Goal: Transaction & Acquisition: Obtain resource

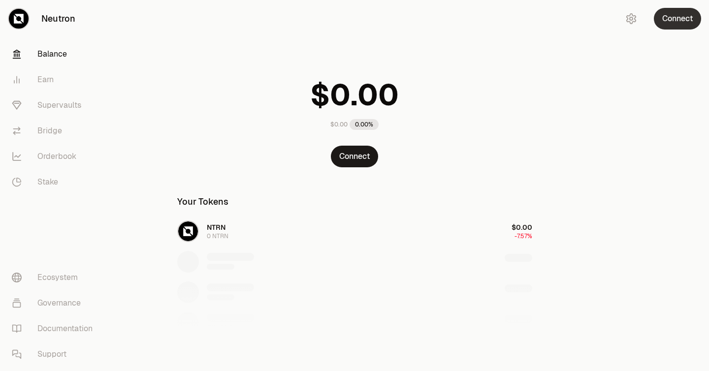
click at [675, 15] on button "Connect" at bounding box center [677, 19] width 47 height 22
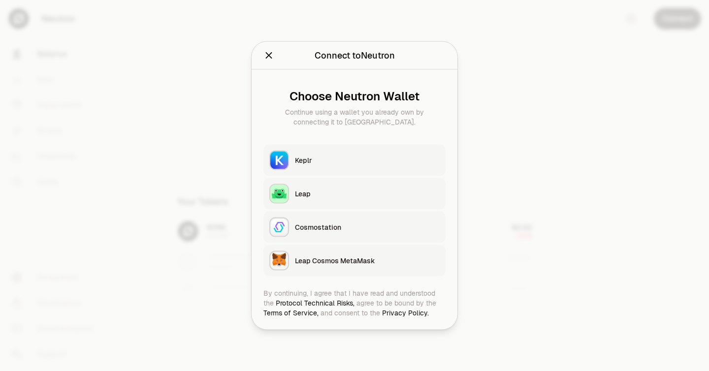
click at [324, 168] on button "Keplr" at bounding box center [354, 161] width 182 height 32
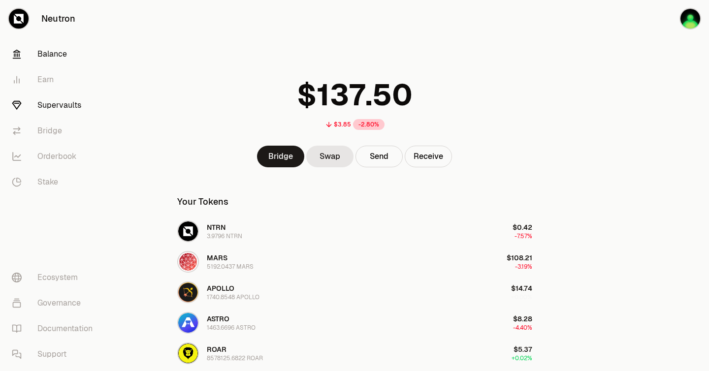
click at [71, 104] on link "Supervaults" at bounding box center [55, 106] width 102 height 26
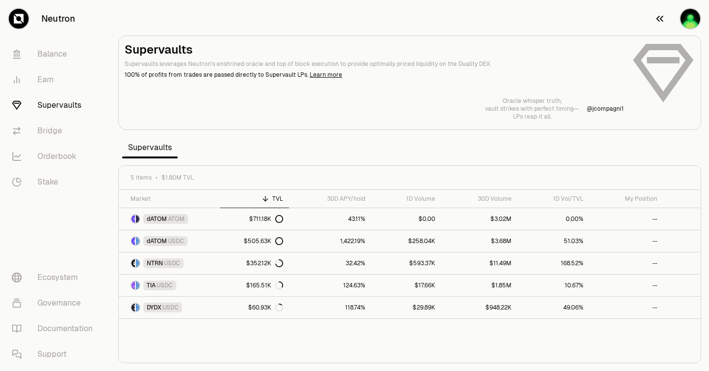
click at [688, 17] on img "button" at bounding box center [691, 19] width 20 height 20
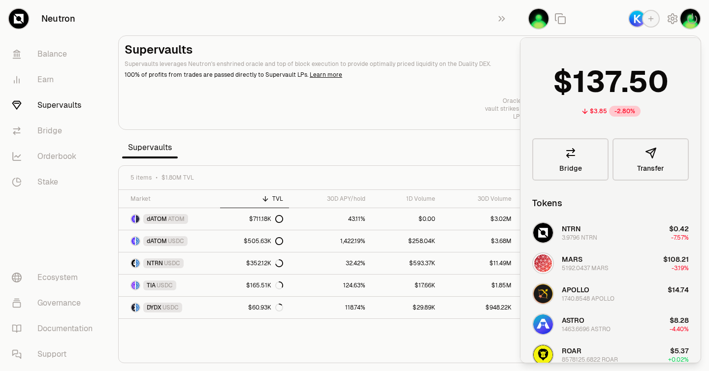
click at [428, 12] on section "Supervaults Supervaults leverages Neutron's enshrined oracle and top of block e…" at bounding box center [409, 185] width 599 height 371
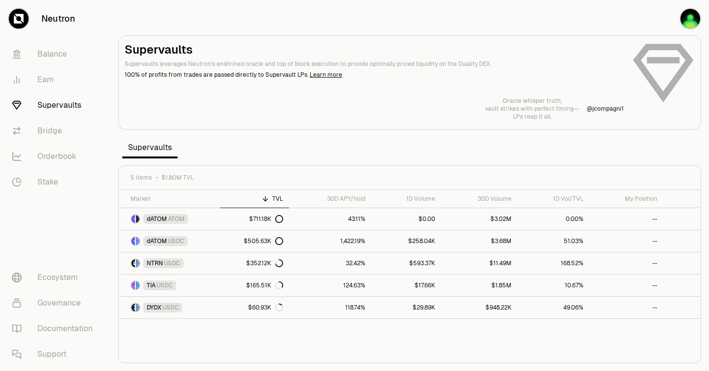
click at [75, 100] on link "Supervaults" at bounding box center [55, 106] width 102 height 26
click at [174, 241] on span "USDC" at bounding box center [176, 241] width 16 height 8
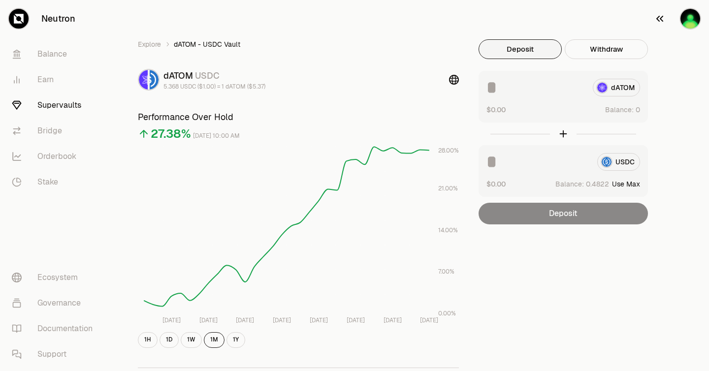
click at [692, 22] on img "button" at bounding box center [691, 19] width 20 height 20
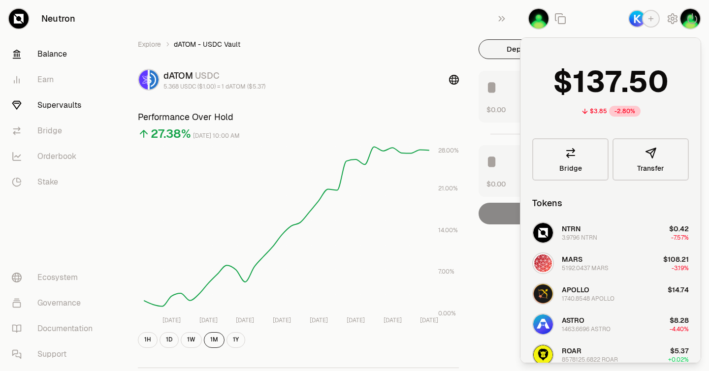
click at [60, 60] on link "Balance" at bounding box center [55, 54] width 102 height 26
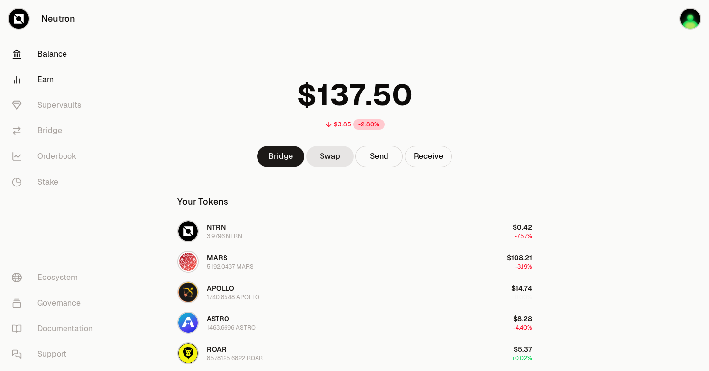
click at [52, 80] on link "Earn" at bounding box center [55, 80] width 102 height 26
click at [47, 82] on link "Earn" at bounding box center [55, 80] width 102 height 26
click at [58, 105] on link "Supervaults" at bounding box center [55, 106] width 102 height 26
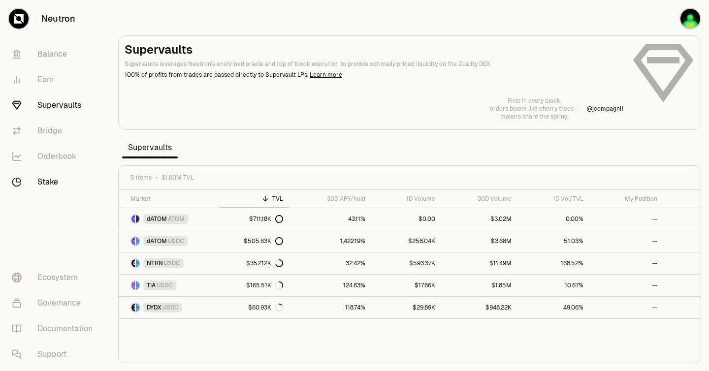
click at [54, 180] on link "Stake" at bounding box center [55, 182] width 102 height 26
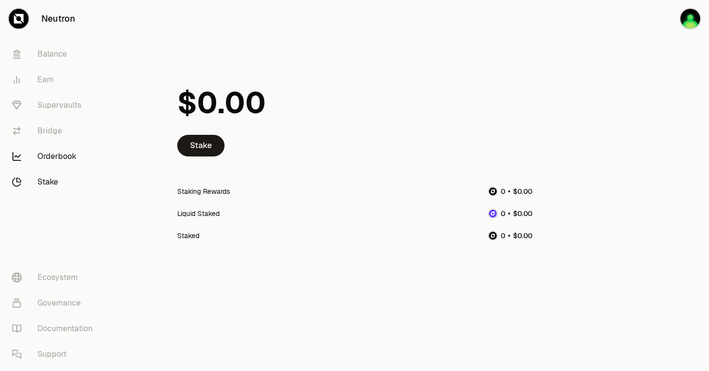
click at [74, 153] on link "Orderbook" at bounding box center [55, 157] width 102 height 26
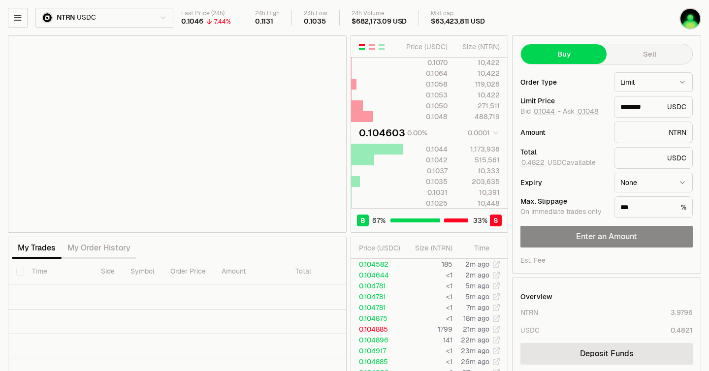
type input "********"
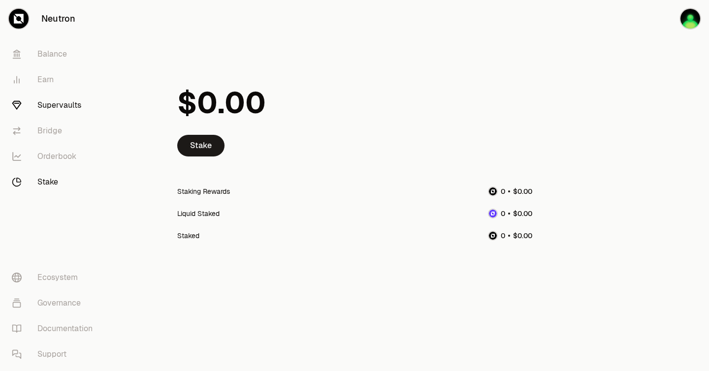
click at [60, 107] on link "Supervaults" at bounding box center [55, 106] width 102 height 26
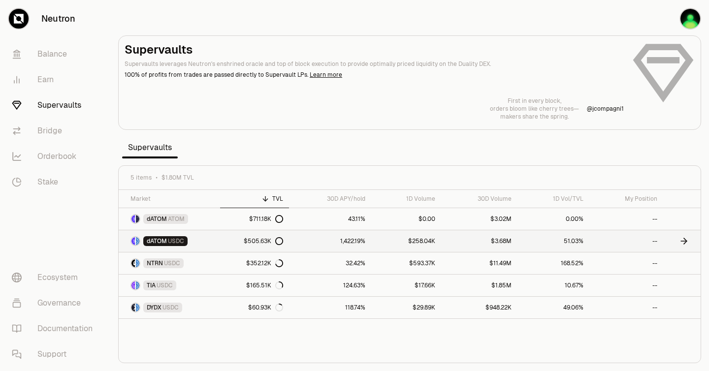
click at [158, 243] on span "dATOM" at bounding box center [157, 241] width 20 height 8
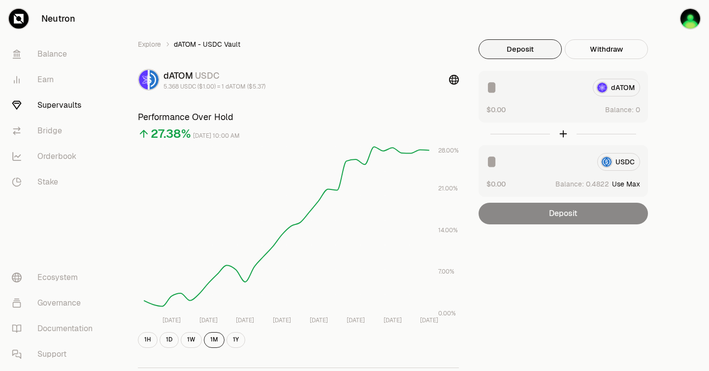
click at [68, 105] on link "Supervaults" at bounding box center [55, 106] width 102 height 26
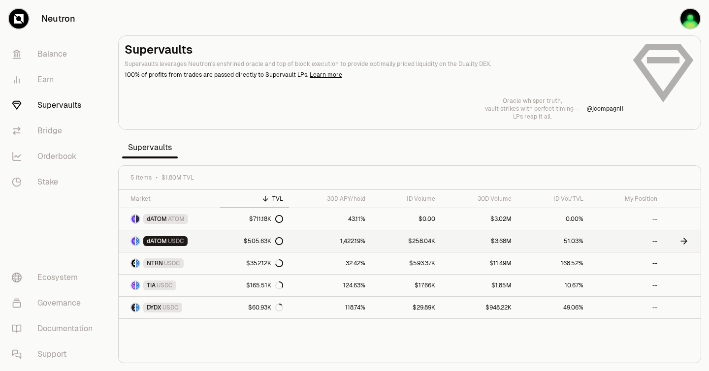
click at [170, 242] on span "USDC" at bounding box center [176, 241] width 16 height 8
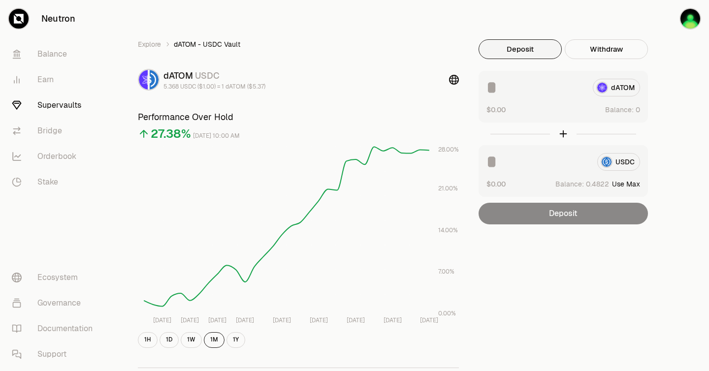
click at [563, 209] on div "Deposit" at bounding box center [563, 214] width 169 height 22
click at [658, 17] on icon "button" at bounding box center [659, 19] width 7 height 6
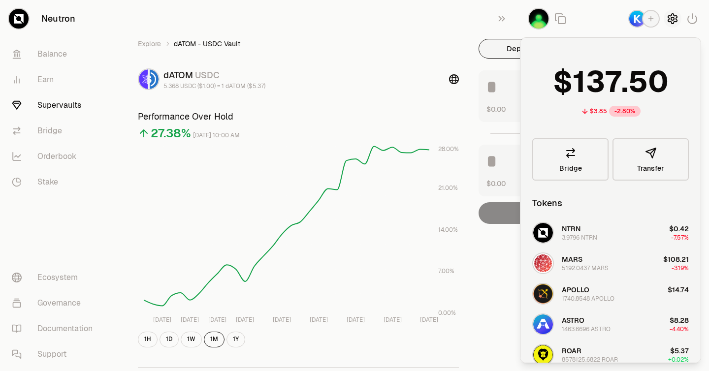
click at [674, 21] on icon "button" at bounding box center [672, 19] width 9 height 10
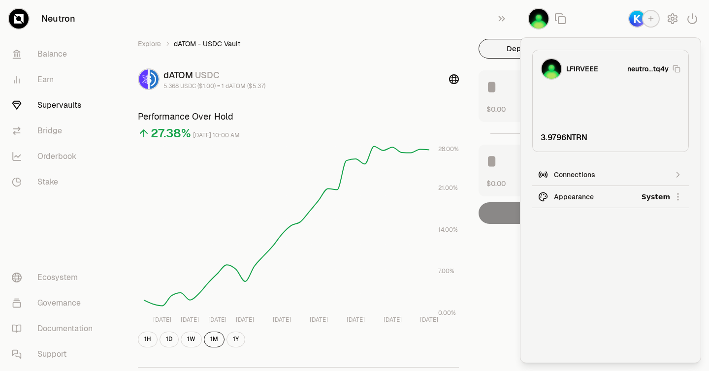
click at [448, 149] on tspan "28.00%" at bounding box center [448, 149] width 21 height 8
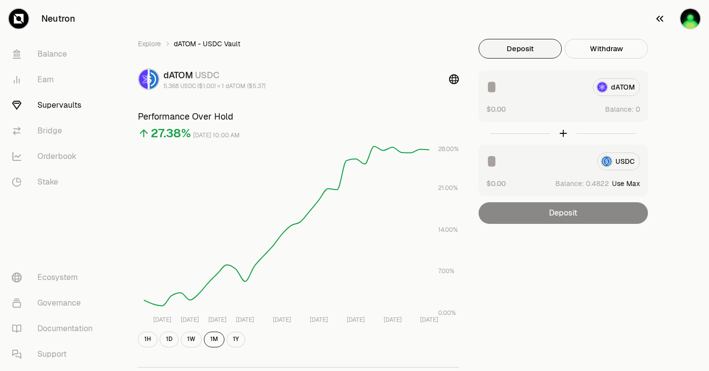
click at [686, 22] on img "button" at bounding box center [691, 19] width 20 height 20
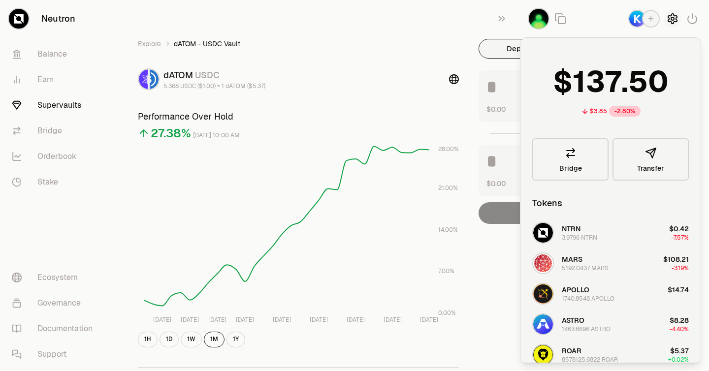
click at [676, 19] on icon "button" at bounding box center [672, 19] width 9 height 10
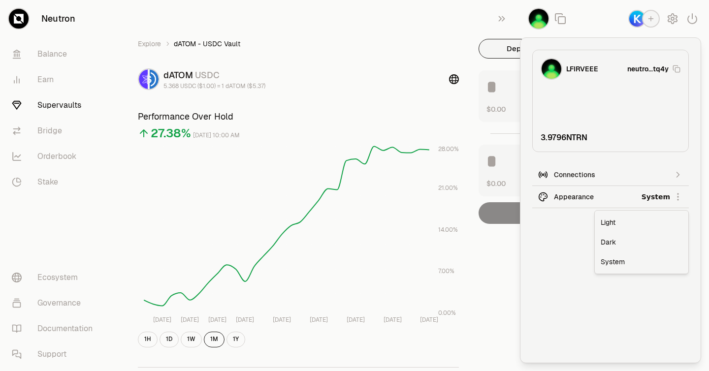
click at [574, 195] on html "Neutron Balance Earn Supervaults Bridge Orderbook Stake Ecosystem Governance Do…" at bounding box center [354, 318] width 709 height 637
click at [610, 244] on div "Dark" at bounding box center [642, 242] width 90 height 20
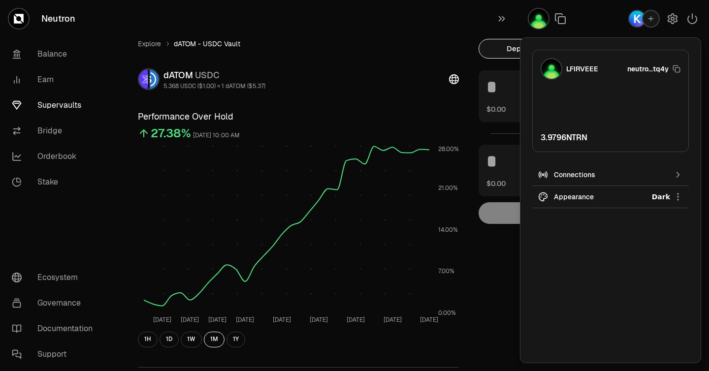
click at [451, 119] on h3 "Performance Over Hold" at bounding box center [298, 117] width 321 height 14
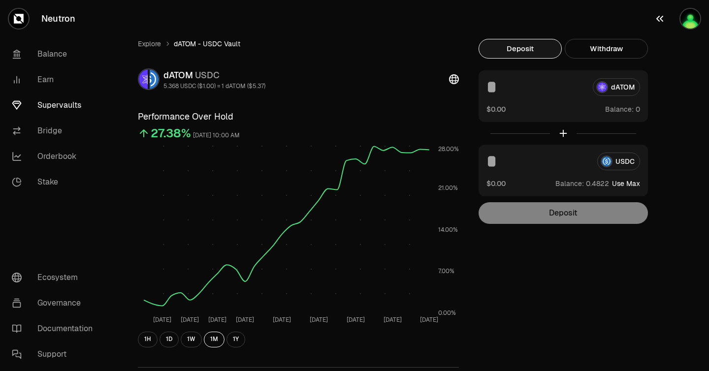
click at [689, 14] on img "button" at bounding box center [691, 19] width 20 height 20
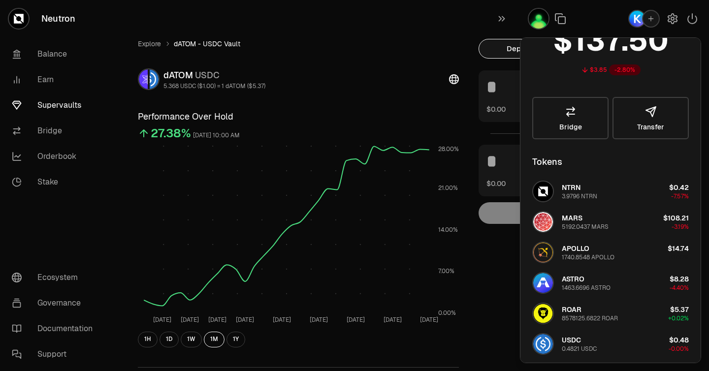
scroll to position [0, 0]
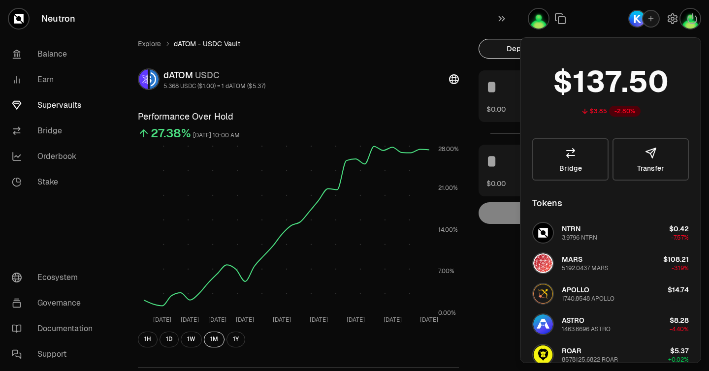
click at [428, 72] on div "dATOM USDC 5.368 USDC ($1.00) = 1 dATOM ($5.37)" at bounding box center [298, 79] width 321 height 22
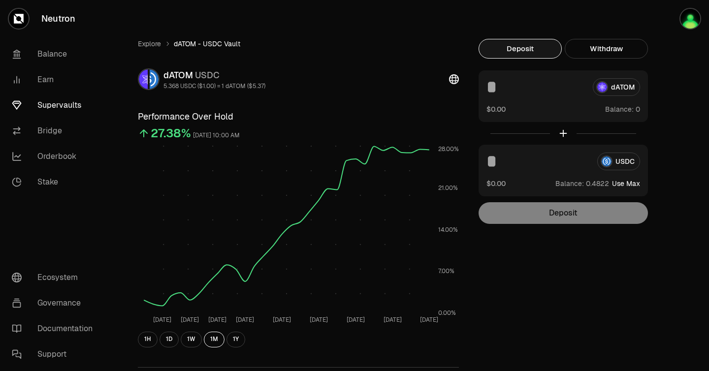
click at [247, 72] on div "dATOM USDC" at bounding box center [214, 75] width 102 height 14
click at [207, 44] on span "dATOM - USDC Vault" at bounding box center [207, 44] width 66 height 10
click at [207, 66] on div "Explore dATOM - USDC Vault dATOM USDC 5.368 USDC ($1.00) = 1 dATOM ($5.37) Perf…" at bounding box center [298, 318] width 345 height 558
click at [207, 70] on span "USDC" at bounding box center [207, 74] width 25 height 11
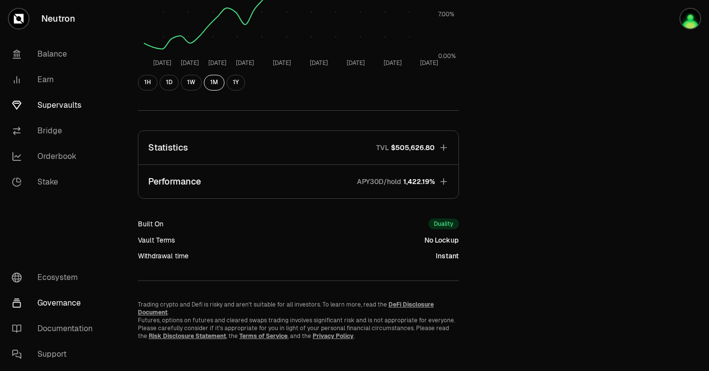
scroll to position [258, 0]
click at [54, 329] on link "Documentation" at bounding box center [55, 329] width 102 height 26
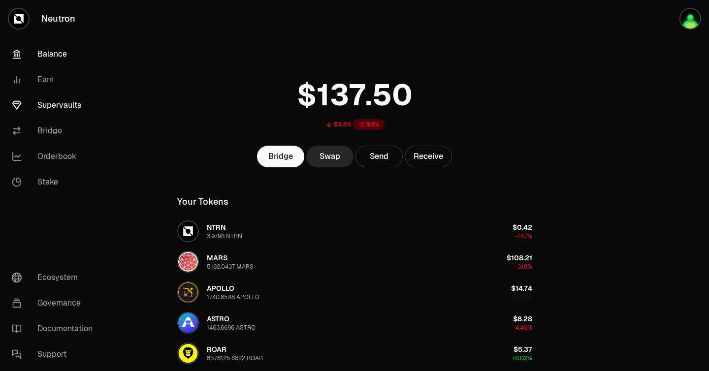
click at [77, 106] on link "Supervaults" at bounding box center [55, 106] width 102 height 26
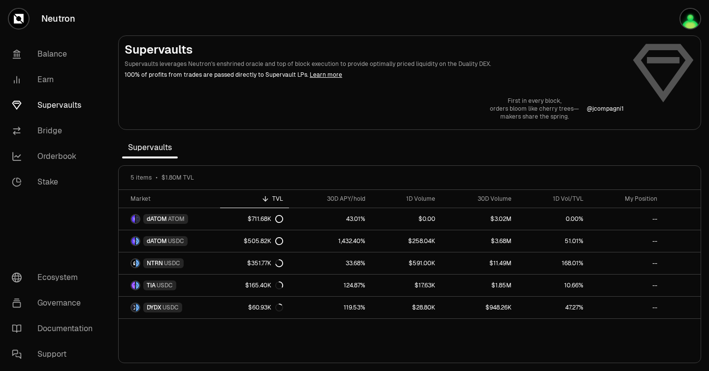
click at [317, 75] on link "Learn more" at bounding box center [326, 75] width 33 height 8
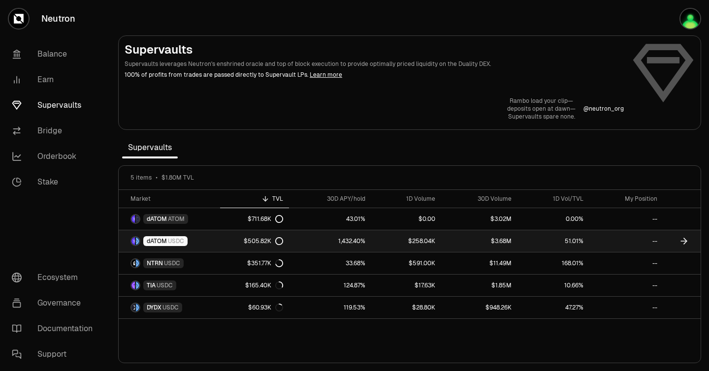
click at [684, 241] on icon at bounding box center [684, 241] width 6 height 0
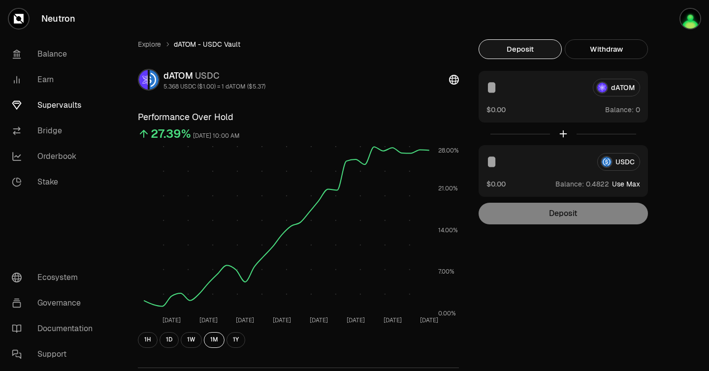
click at [65, 104] on link "Supervaults" at bounding box center [55, 106] width 102 height 26
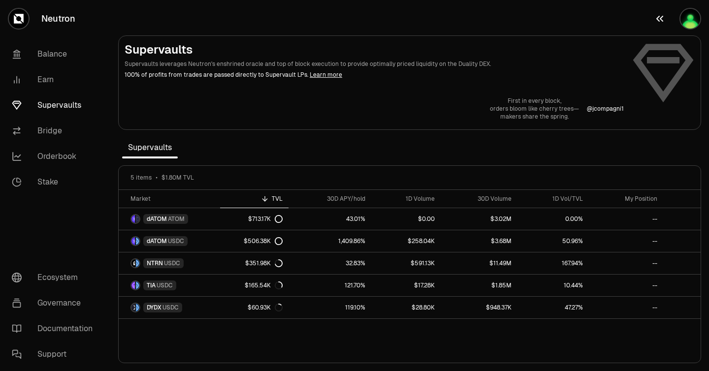
click at [693, 23] on img "button" at bounding box center [691, 19] width 20 height 20
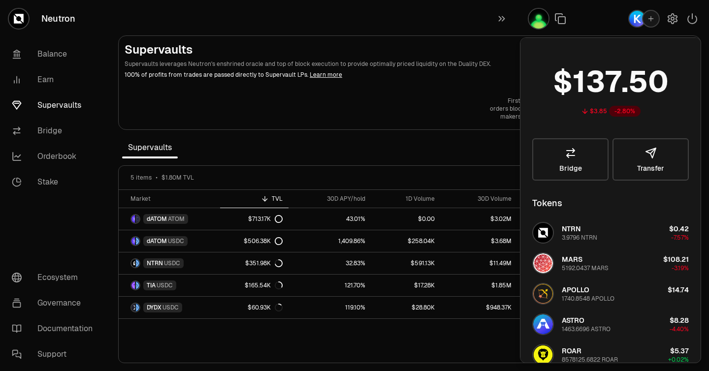
click at [637, 21] on img "button" at bounding box center [637, 19] width 16 height 16
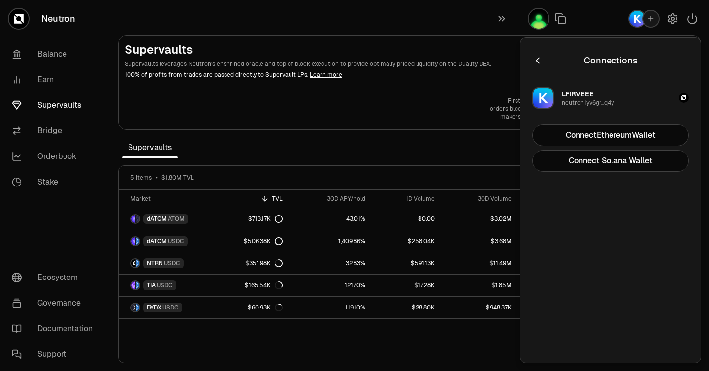
click at [535, 63] on icon "button" at bounding box center [537, 60] width 11 height 11
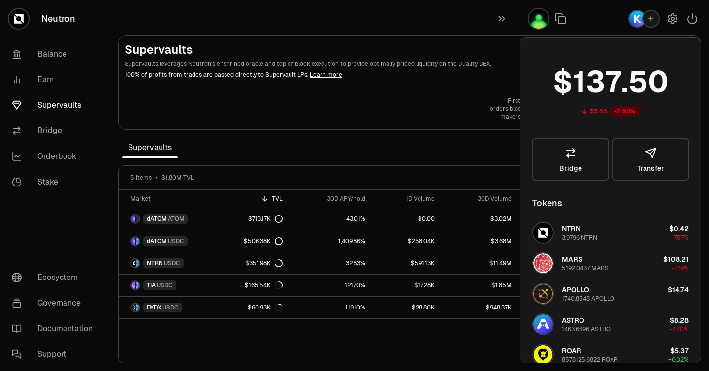
click at [499, 75] on p "100% of profits from trades are passed directly to Supervault LPs. Learn more" at bounding box center [374, 74] width 499 height 9
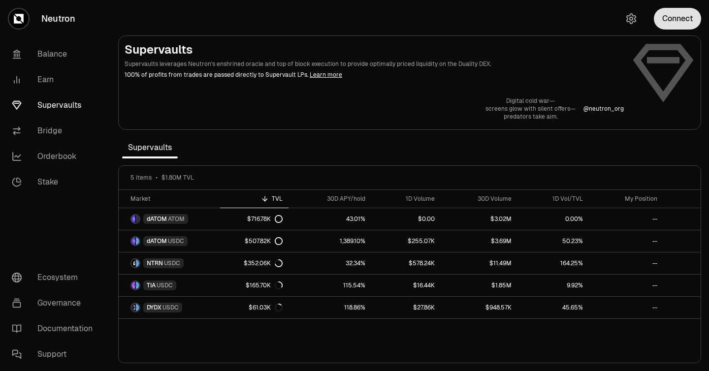
click at [671, 29] on button "Connect" at bounding box center [677, 19] width 47 height 22
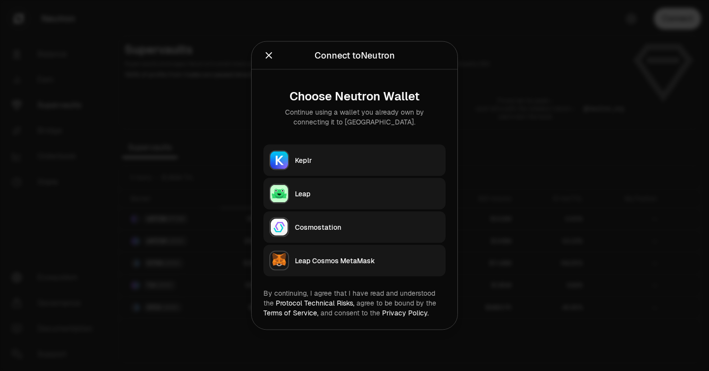
click at [371, 159] on div "Keplr" at bounding box center [367, 161] width 145 height 10
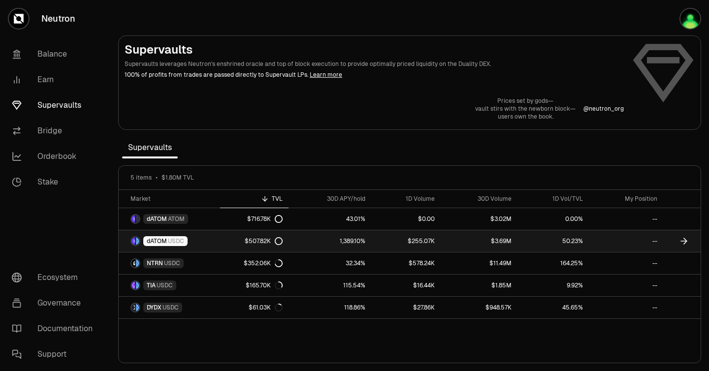
click at [483, 246] on link "$3.69M" at bounding box center [479, 241] width 76 height 22
